Goal: Information Seeking & Learning: Check status

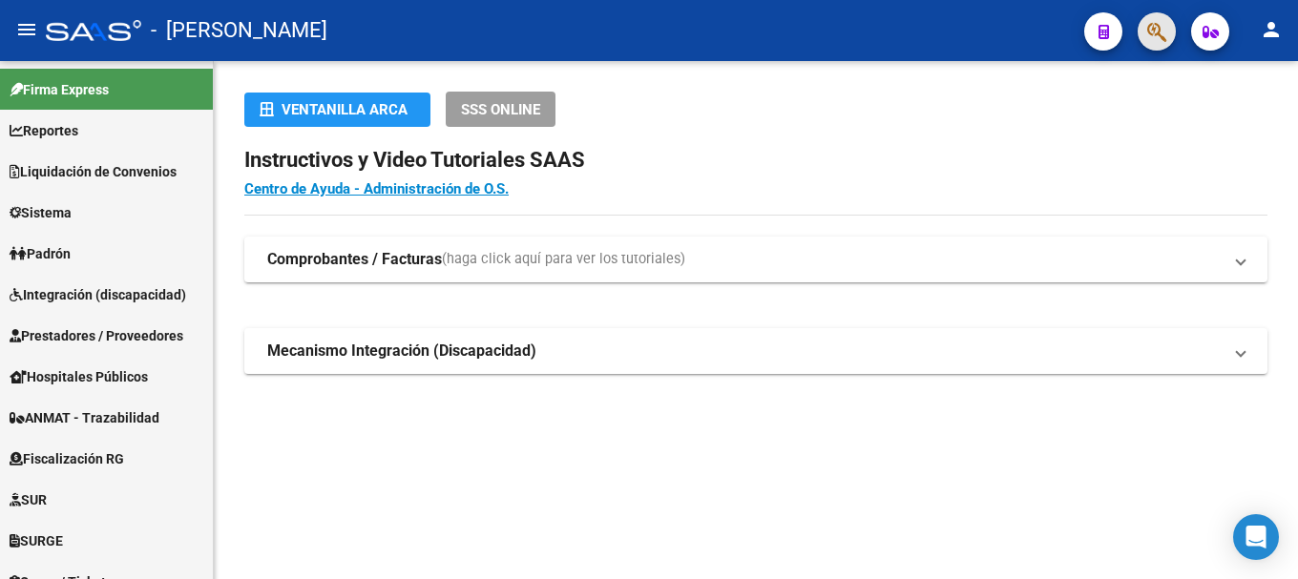
click at [1173, 34] on button "button" at bounding box center [1157, 31] width 38 height 38
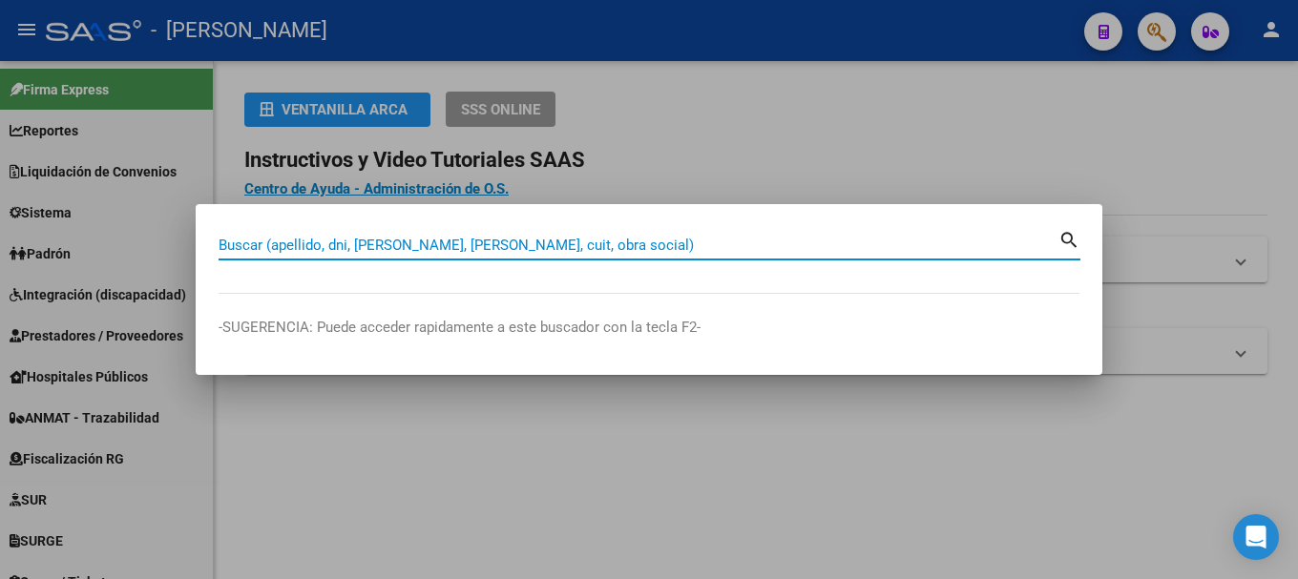
paste input "20315526605"
type input "20315526605"
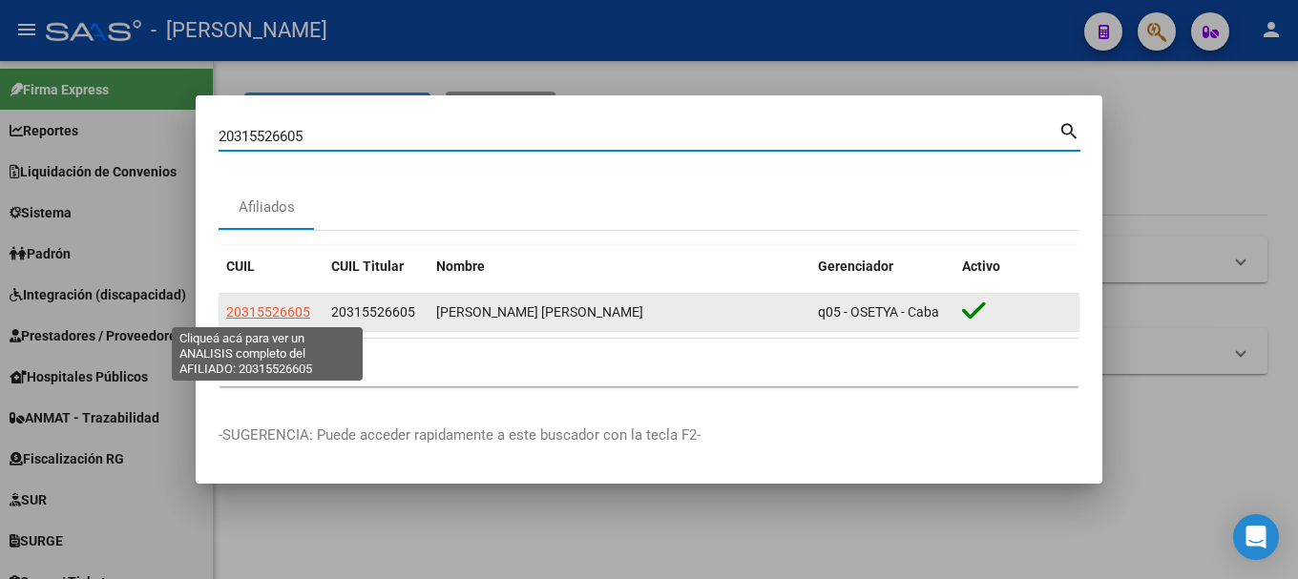
click at [298, 313] on span "20315526605" at bounding box center [268, 312] width 84 height 15
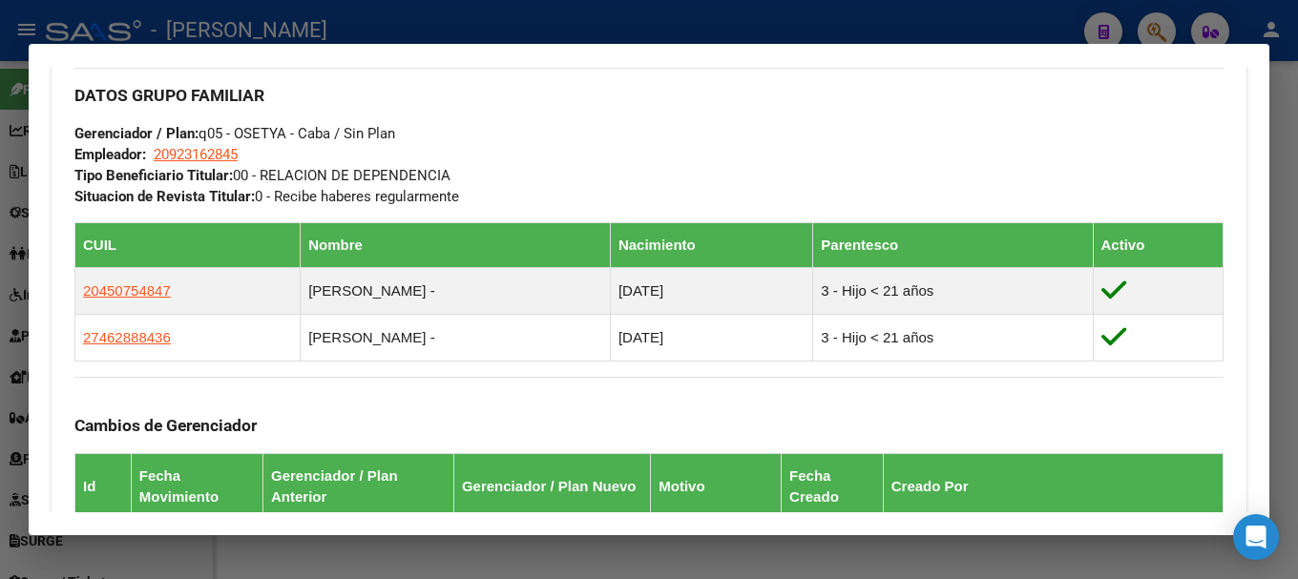
scroll to position [1326, 0]
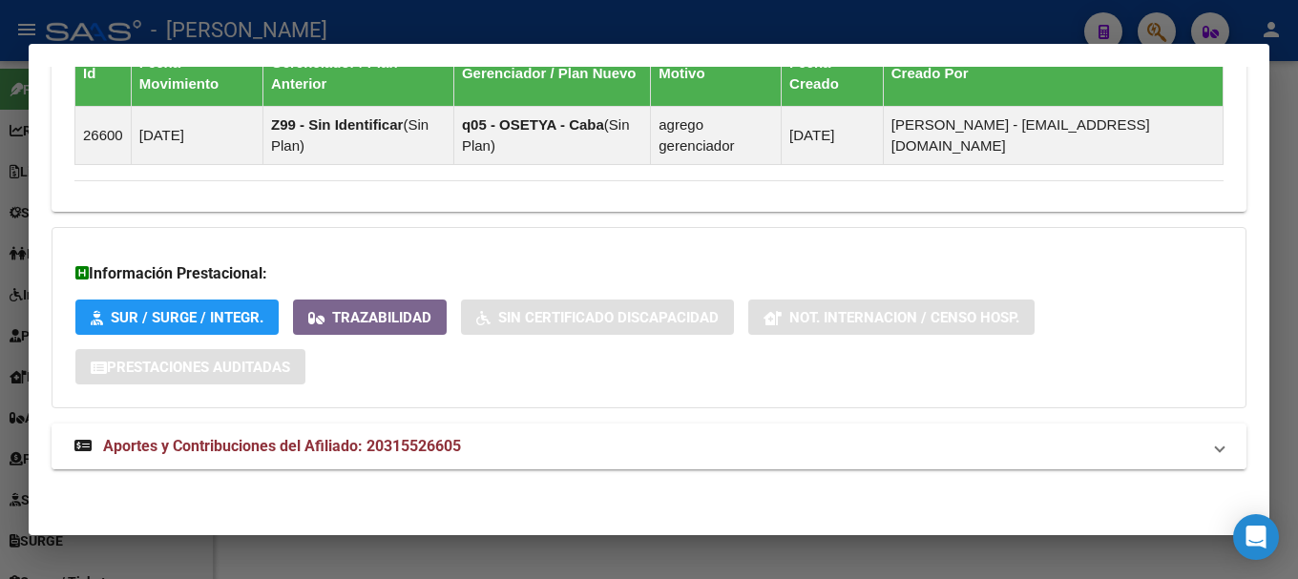
click at [465, 455] on mat-panel-title "Aportes y Contribuciones del Afiliado: 20315526605" at bounding box center [637, 446] width 1126 height 23
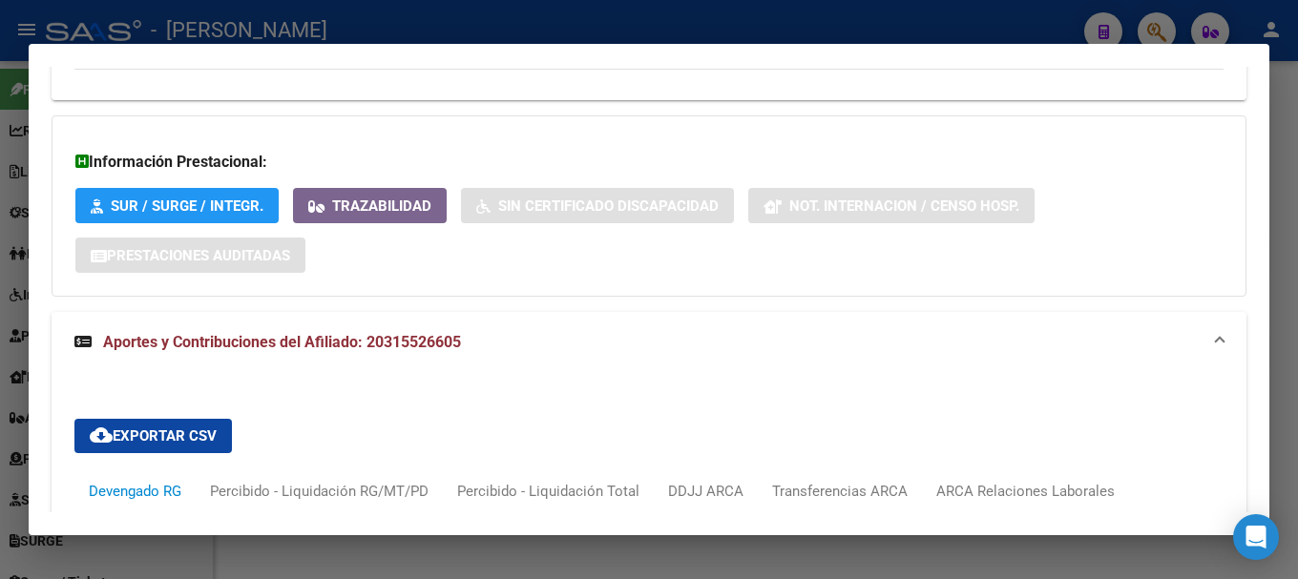
scroll to position [1628, 0]
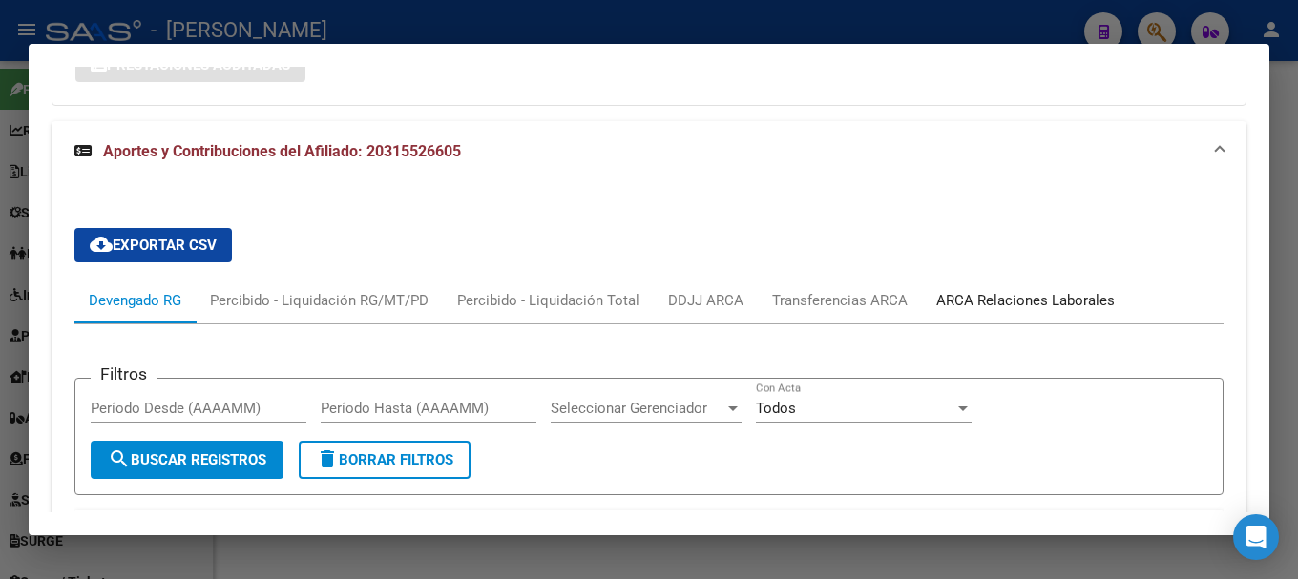
click at [1007, 302] on div "ARCA Relaciones Laborales" at bounding box center [1025, 300] width 179 height 21
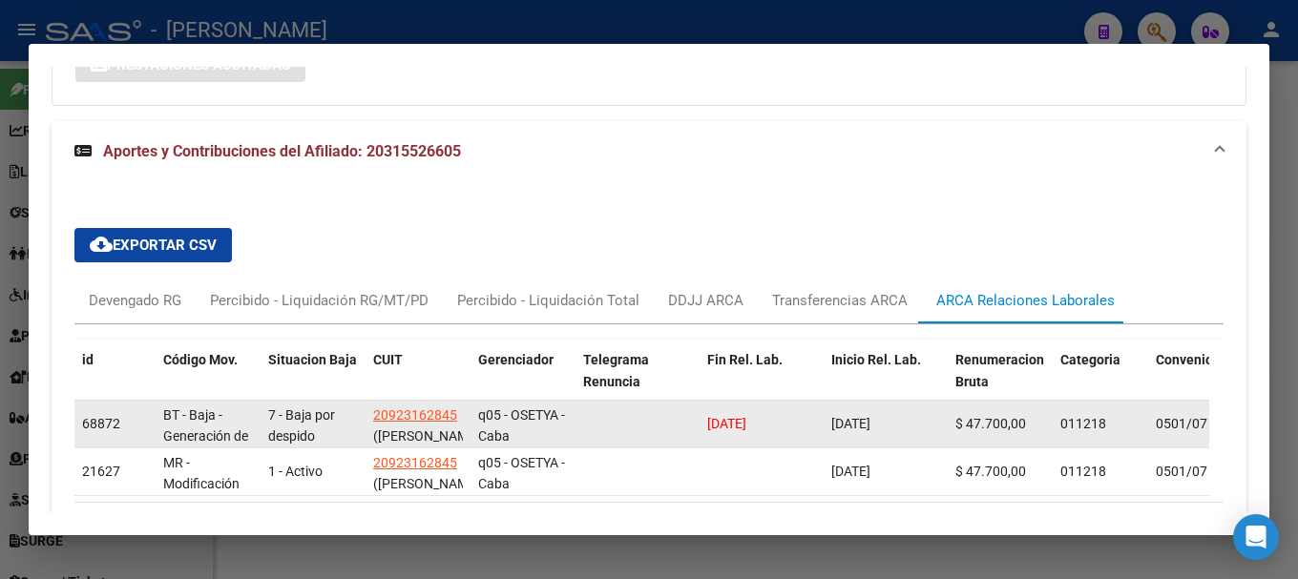
click at [665, 425] on div "68872 BT - Baja - Generación de Clave 7 - Baja por despido 20923162845 (CORRILL…" at bounding box center [1260, 425] width 2372 height 48
copy span "27/05/2025"
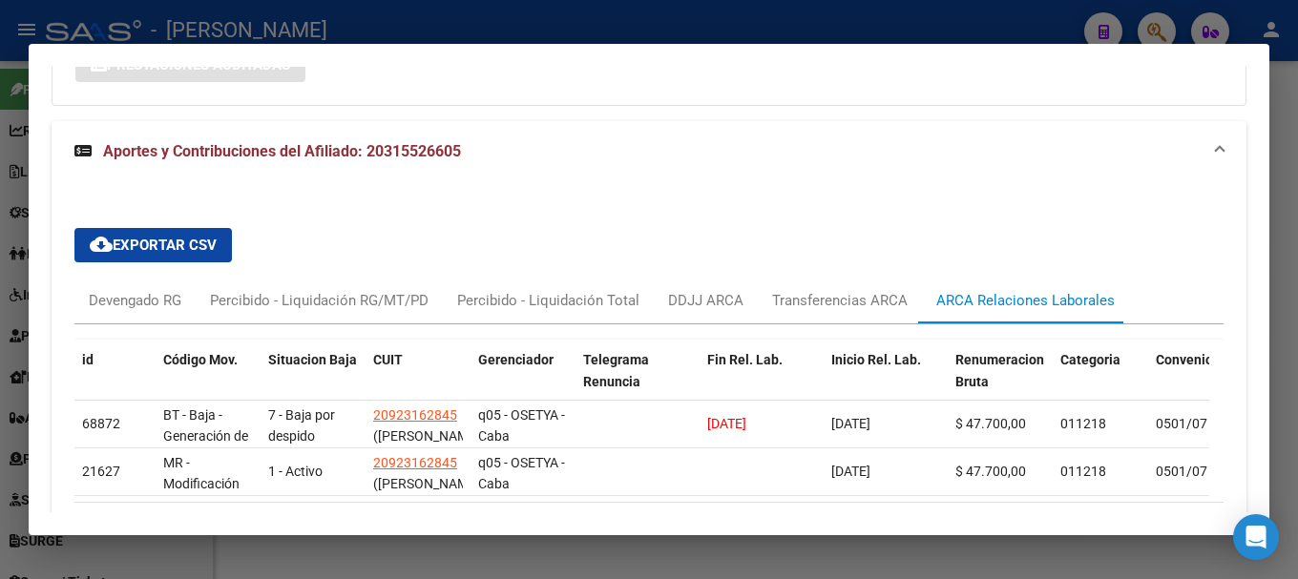
copy span "27/05/2025"
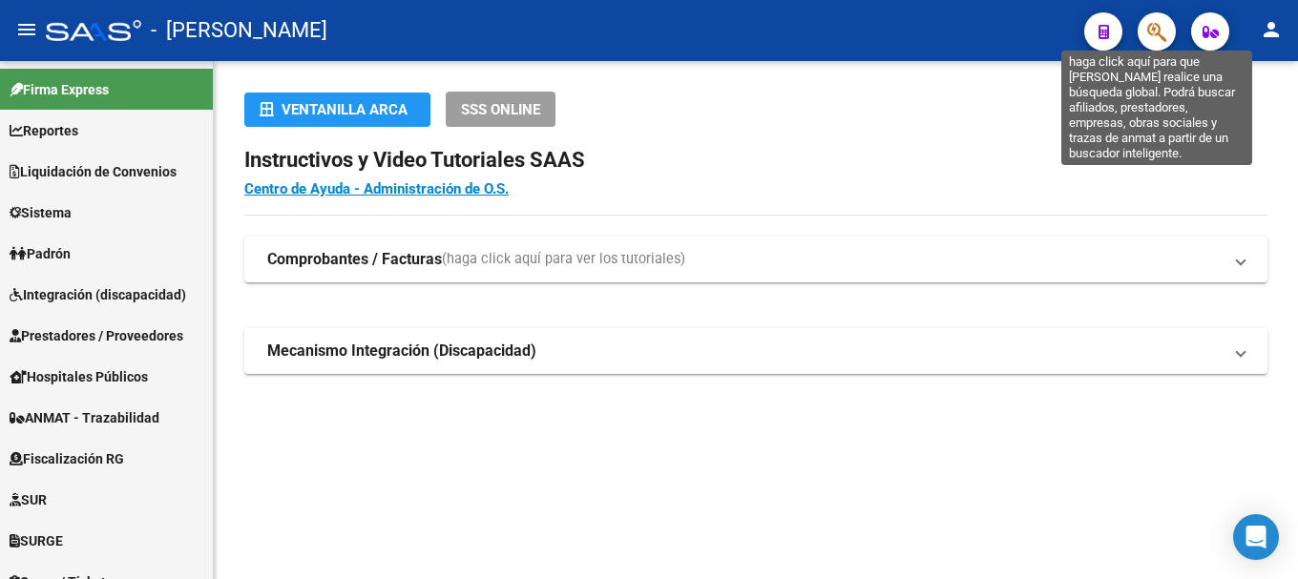
click at [1165, 36] on icon "button" at bounding box center [1156, 32] width 19 height 22
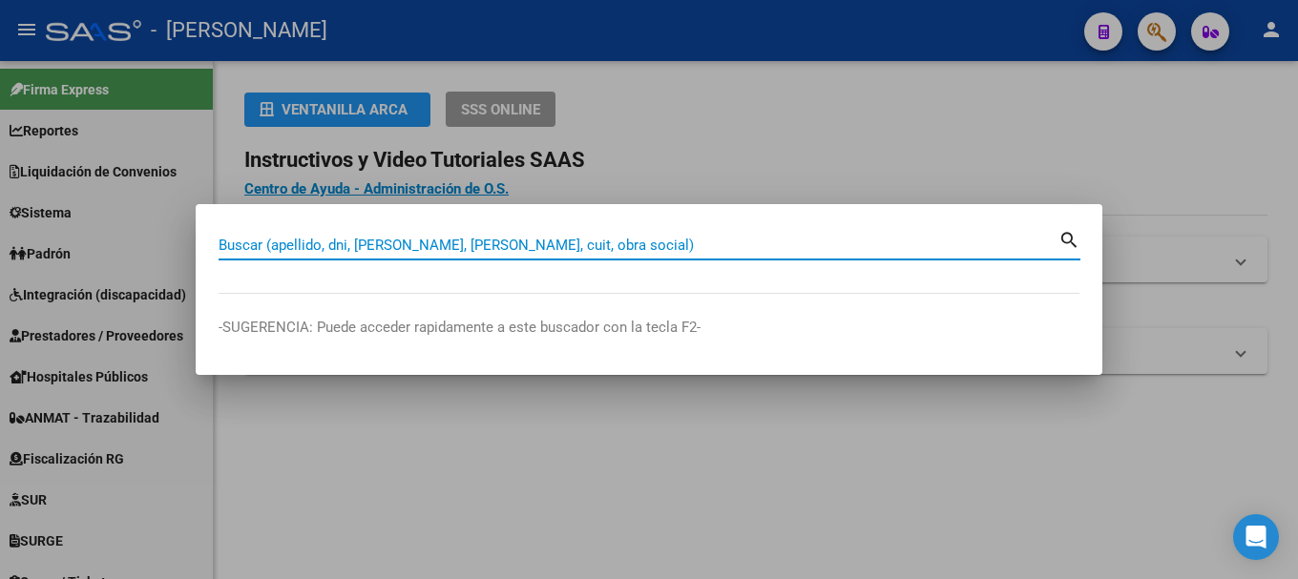
paste input "27276275645"
type input "27276275645"
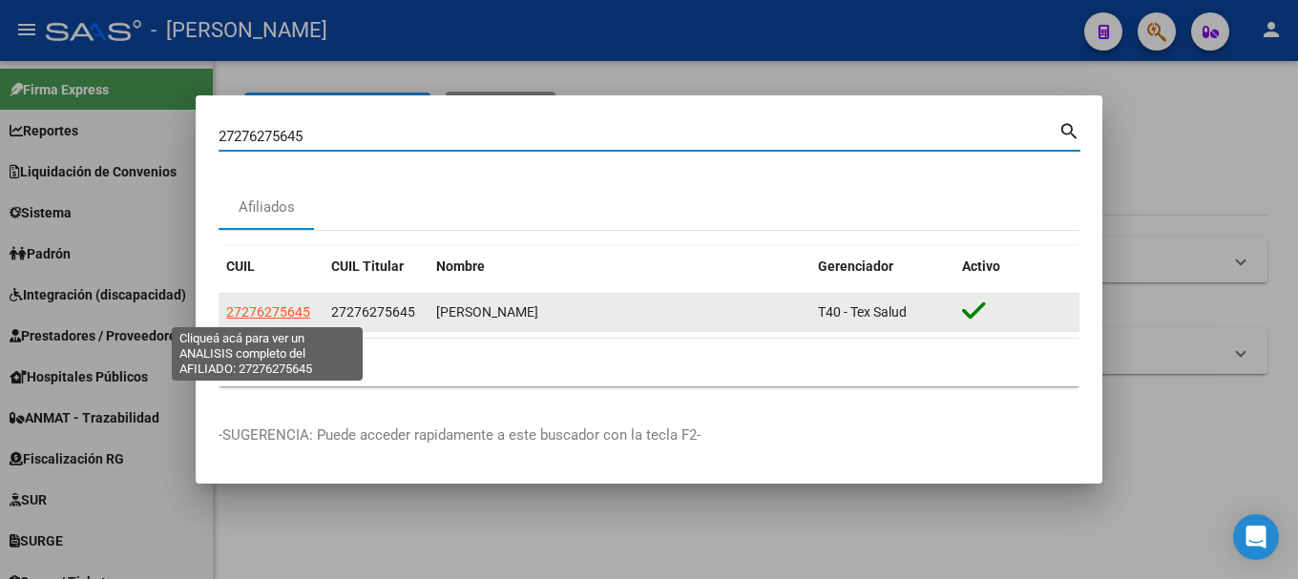
click at [288, 308] on span "27276275645" at bounding box center [268, 312] width 84 height 15
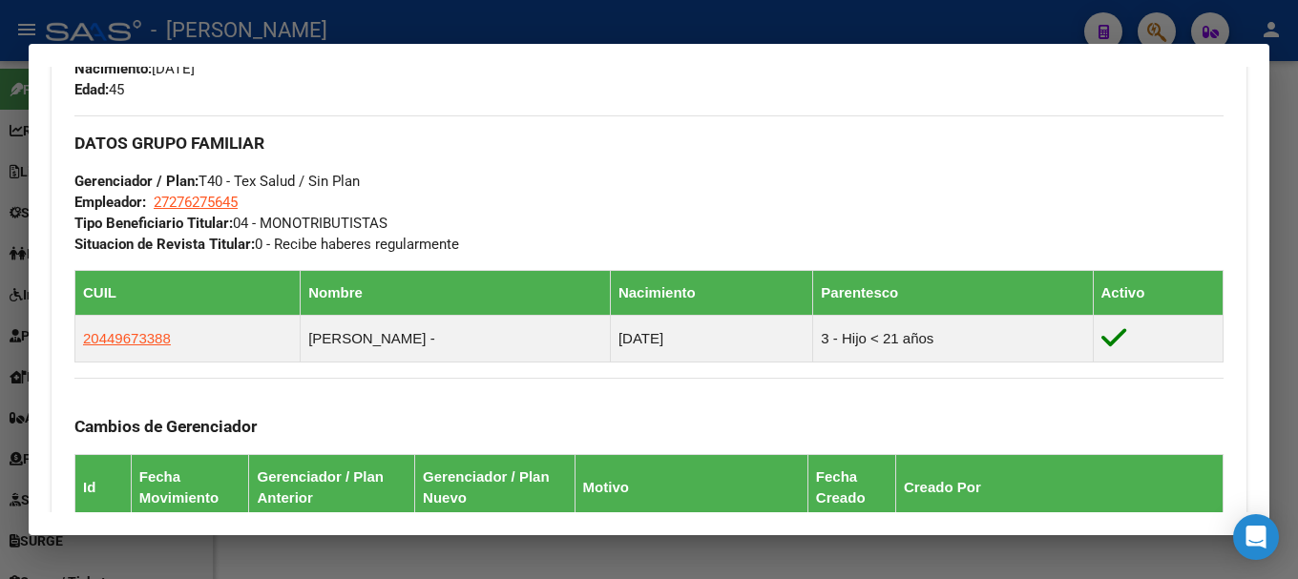
scroll to position [913, 0]
